Goal: Transaction & Acquisition: Book appointment/travel/reservation

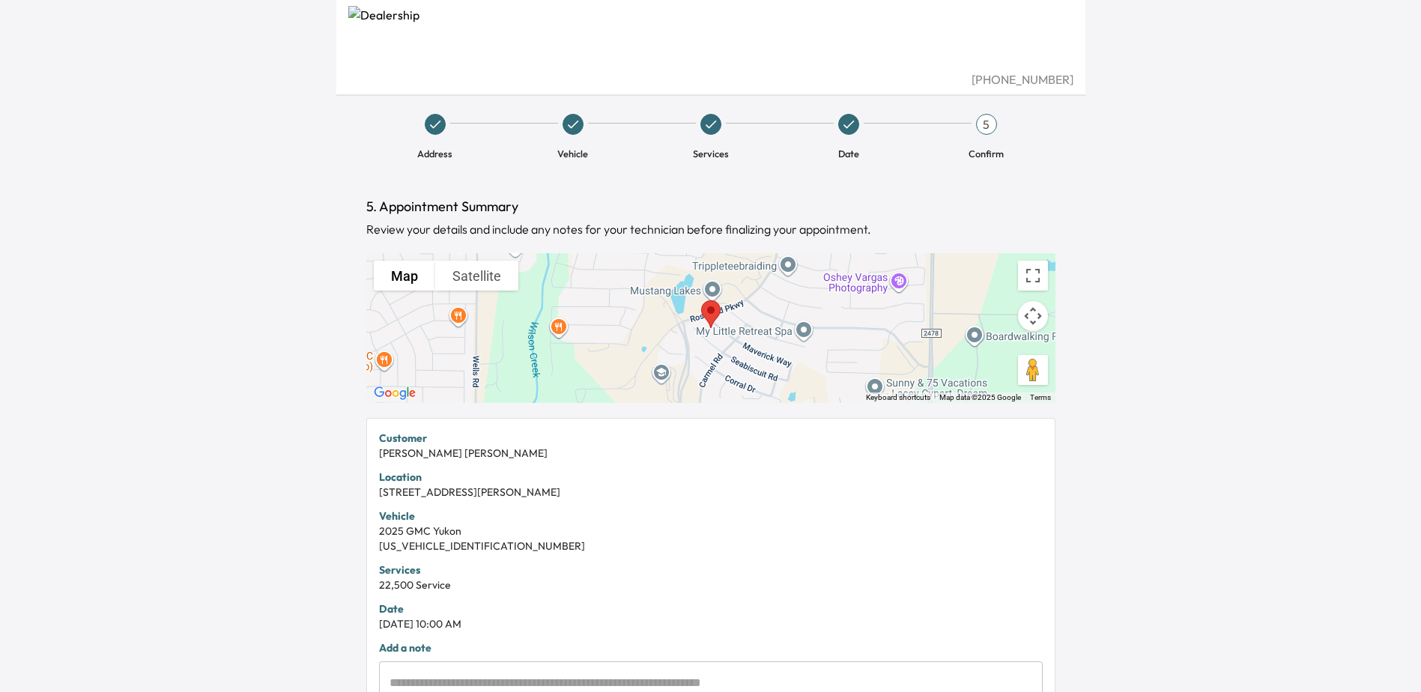
scroll to position [219, 0]
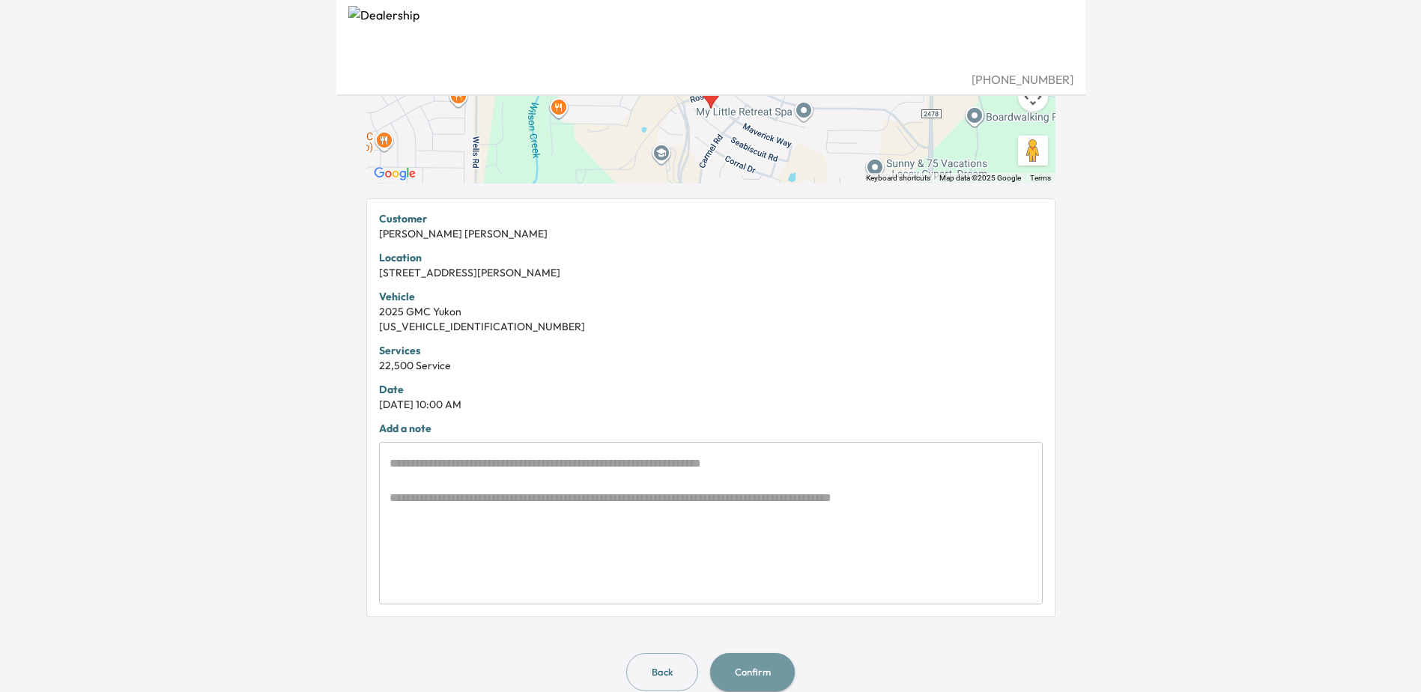
click at [765, 671] on button "Confirm" at bounding box center [752, 672] width 85 height 38
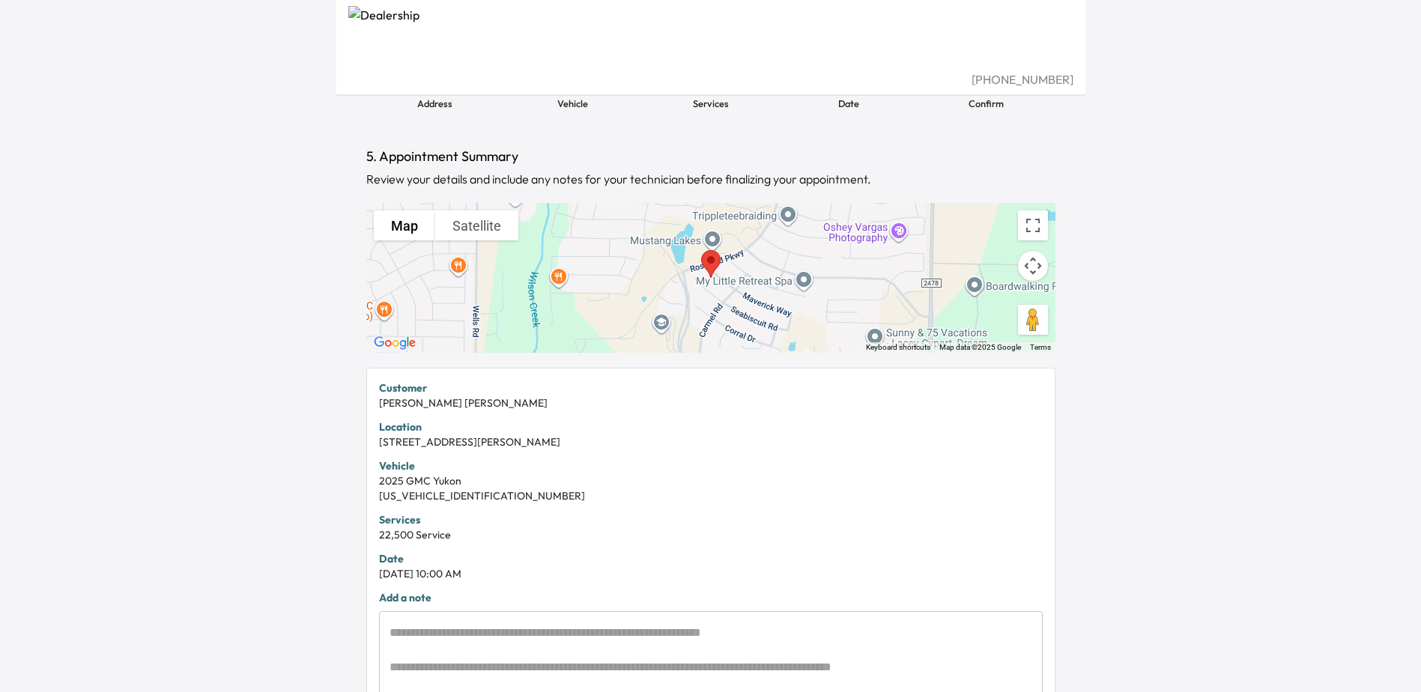
scroll to position [0, 0]
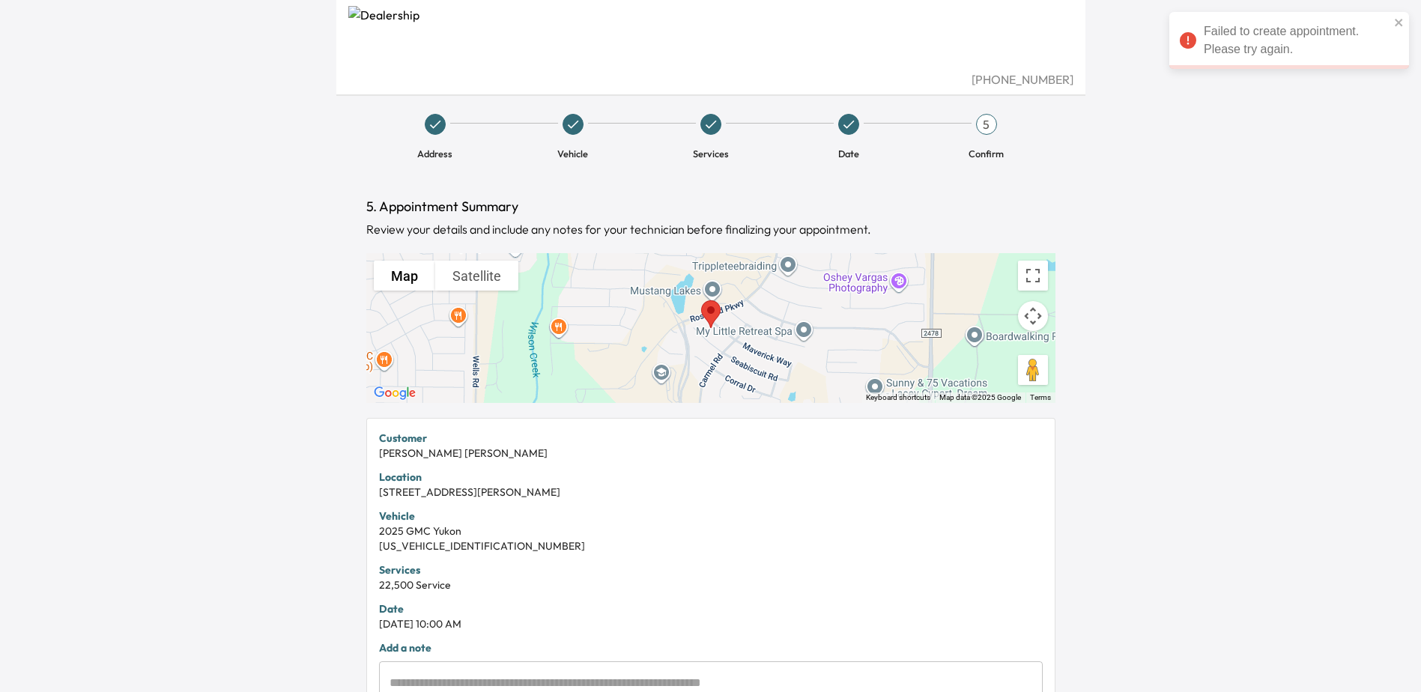
click at [413, 35] on img at bounding box center [710, 38] width 725 height 64
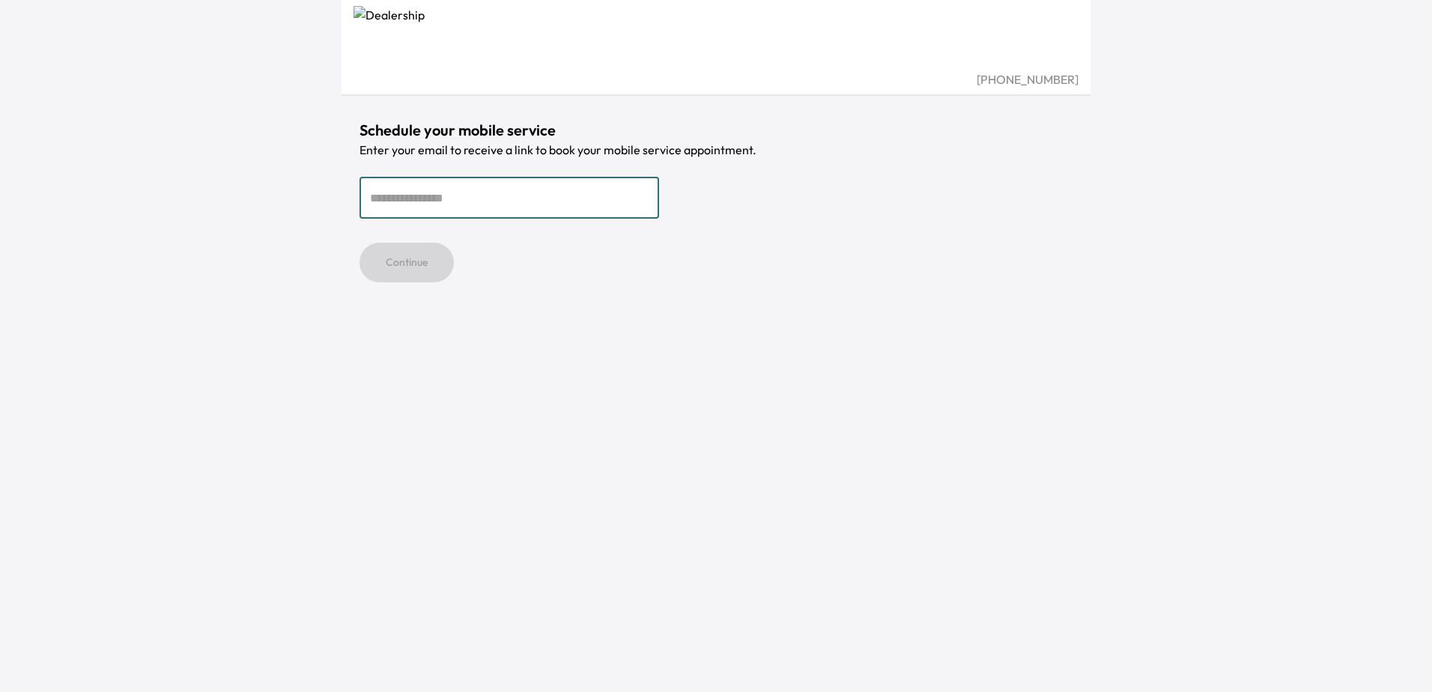
click at [447, 201] on input "email" at bounding box center [510, 198] width 300 height 42
type input "**********"
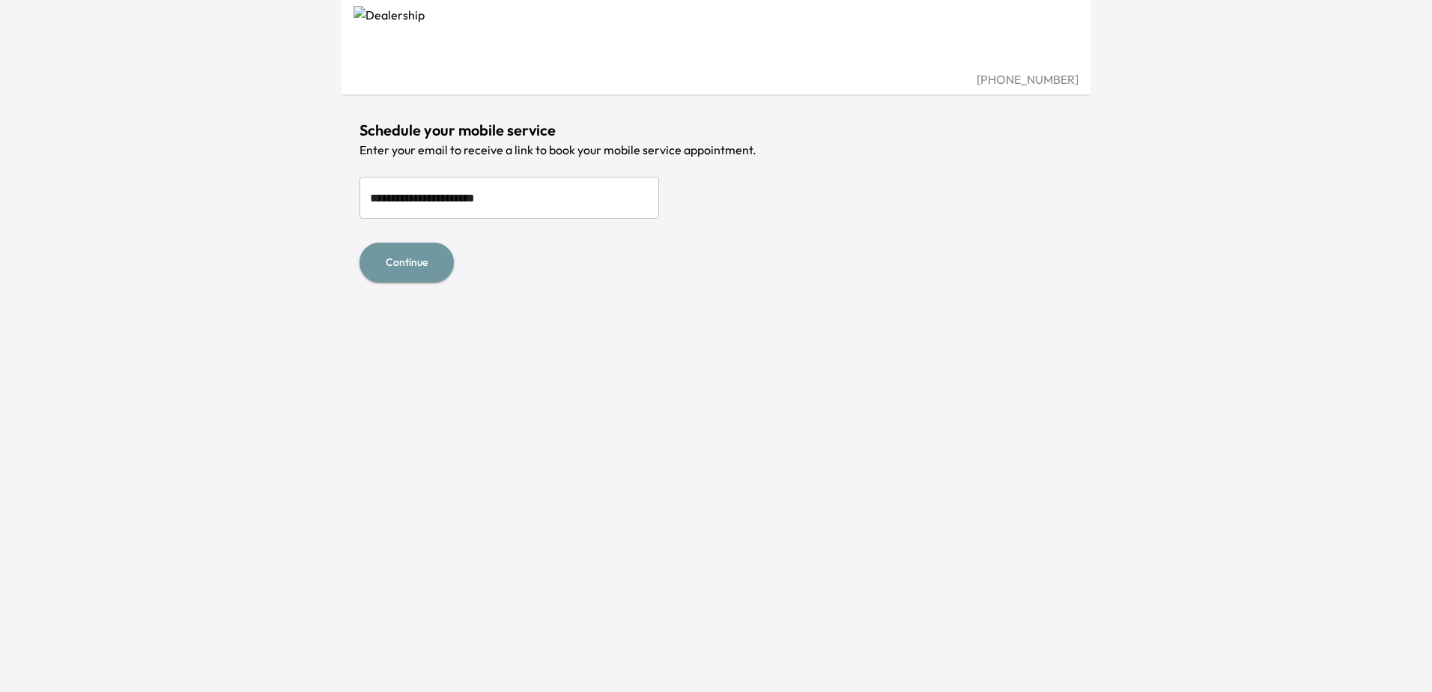
click at [391, 268] on button "Continue" at bounding box center [407, 263] width 94 height 40
